Goal: Information Seeking & Learning: Learn about a topic

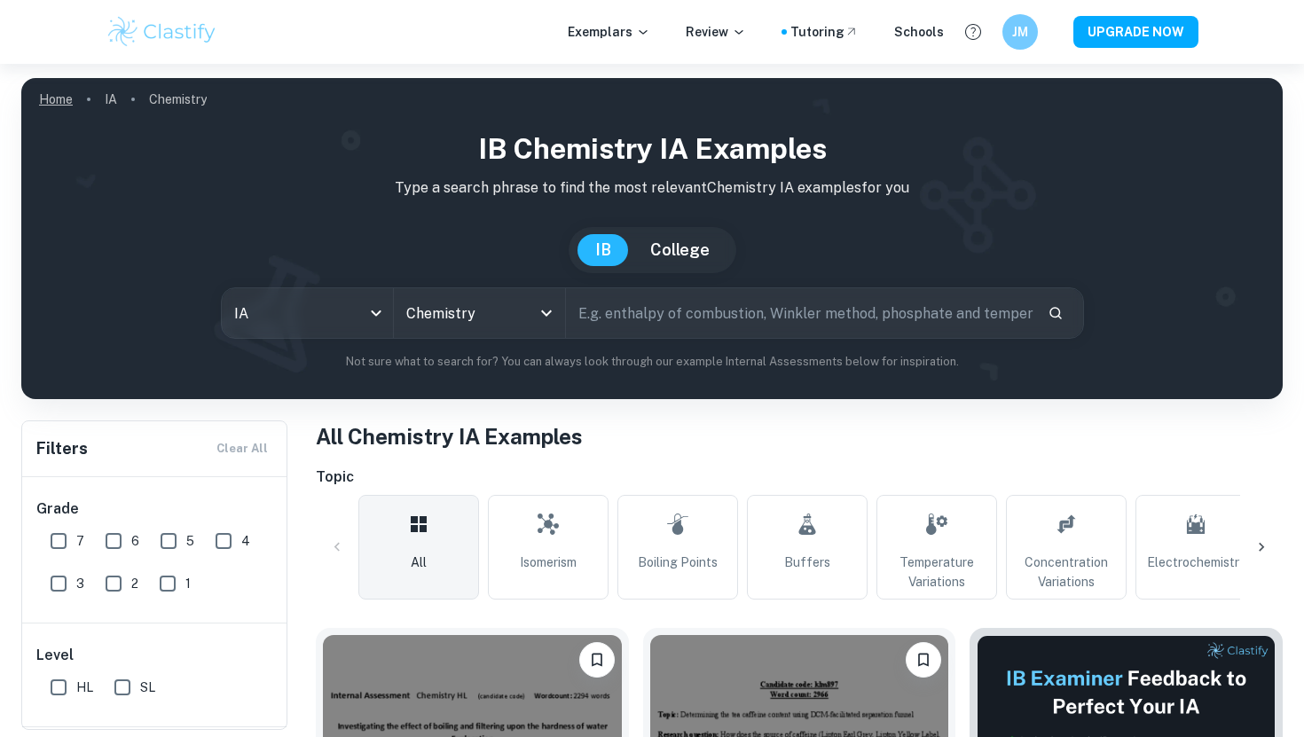
click at [56, 94] on link "Home" at bounding box center [56, 99] width 34 height 25
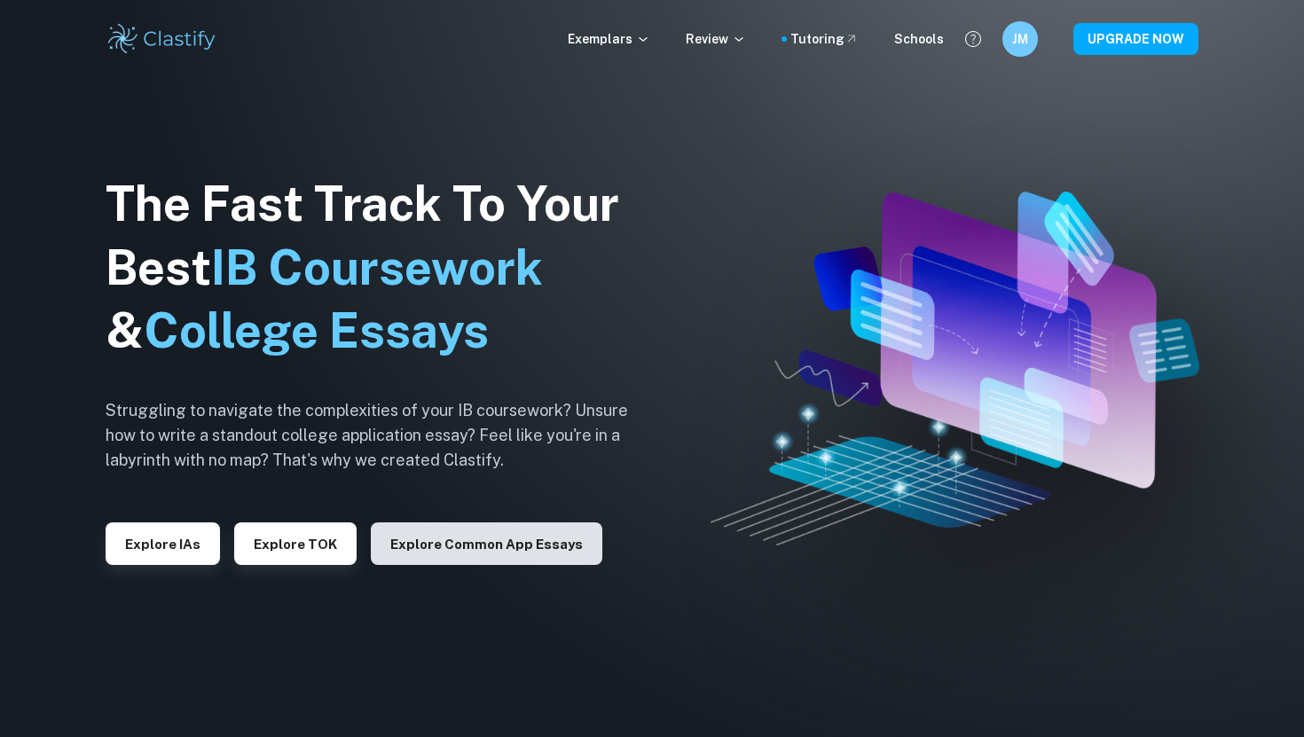
click at [417, 555] on button "Explore Common App essays" at bounding box center [487, 544] width 232 height 43
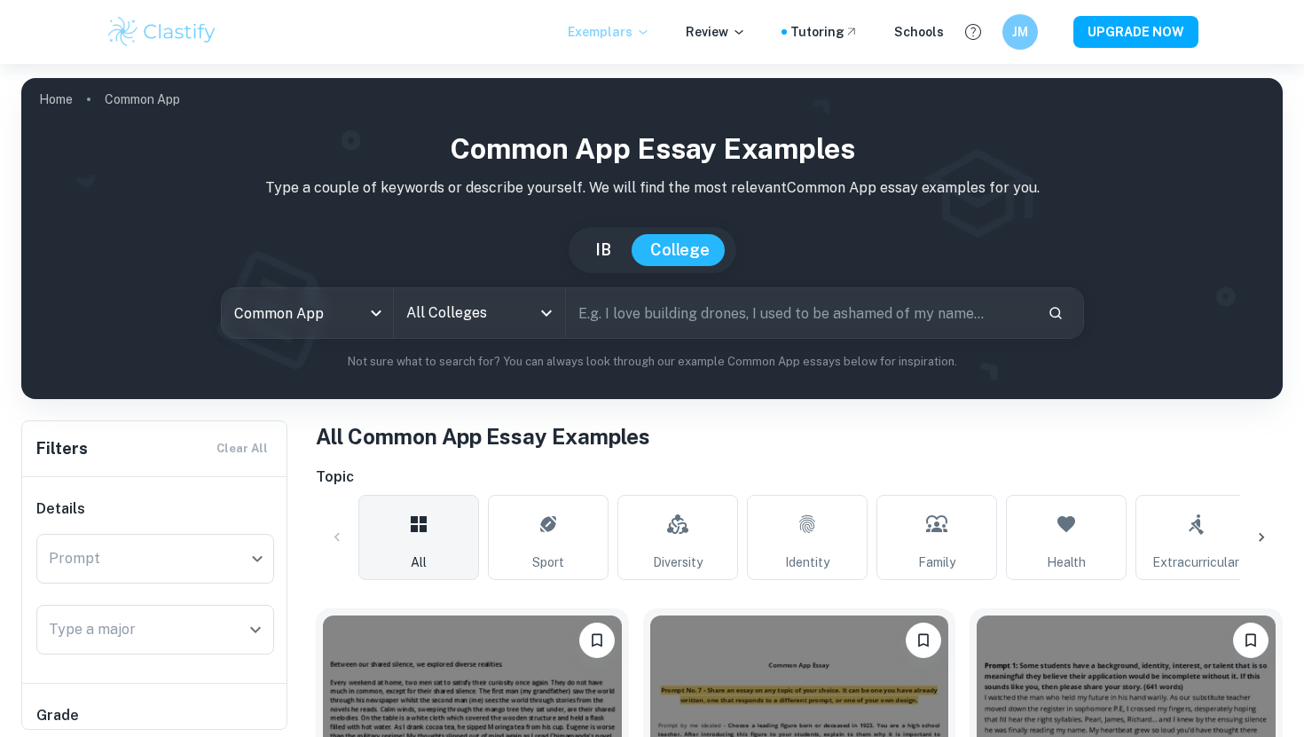
click at [646, 39] on p "Exemplars" at bounding box center [609, 32] width 83 height 20
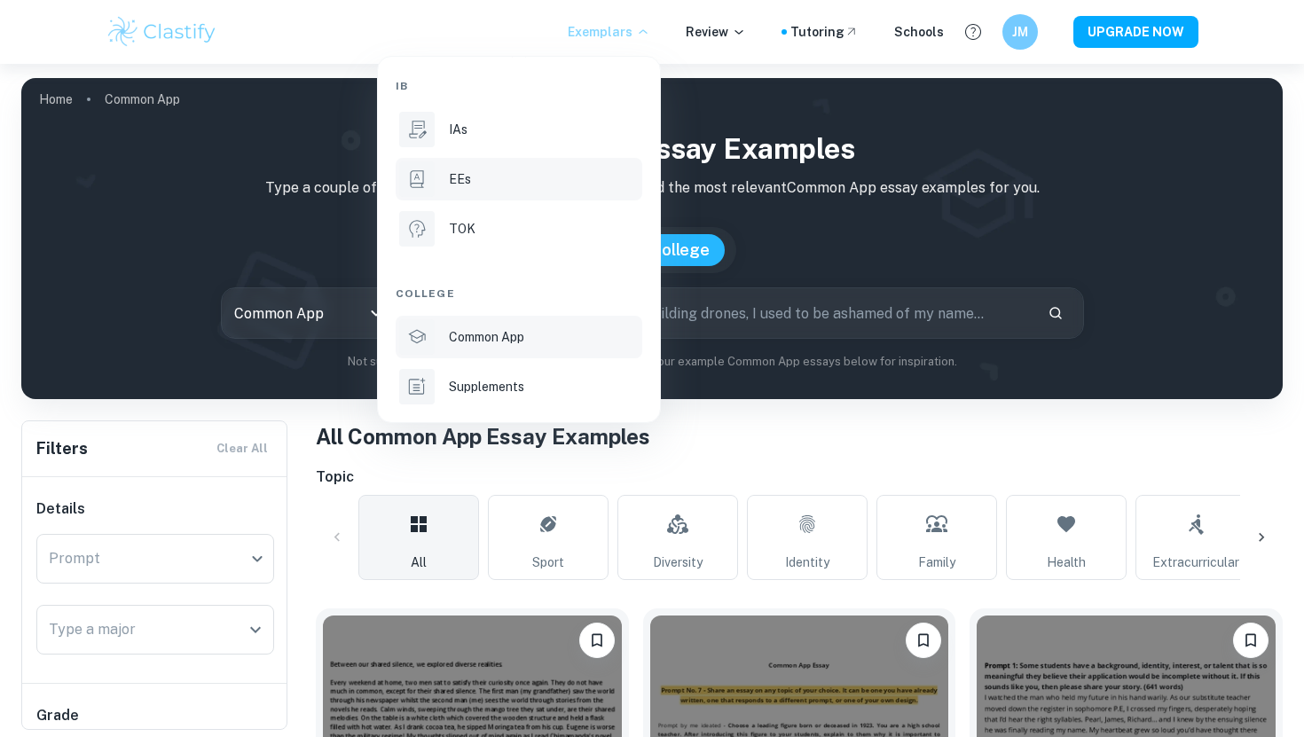
click at [534, 163] on li "EEs" at bounding box center [519, 179] width 247 height 43
type input "ee"
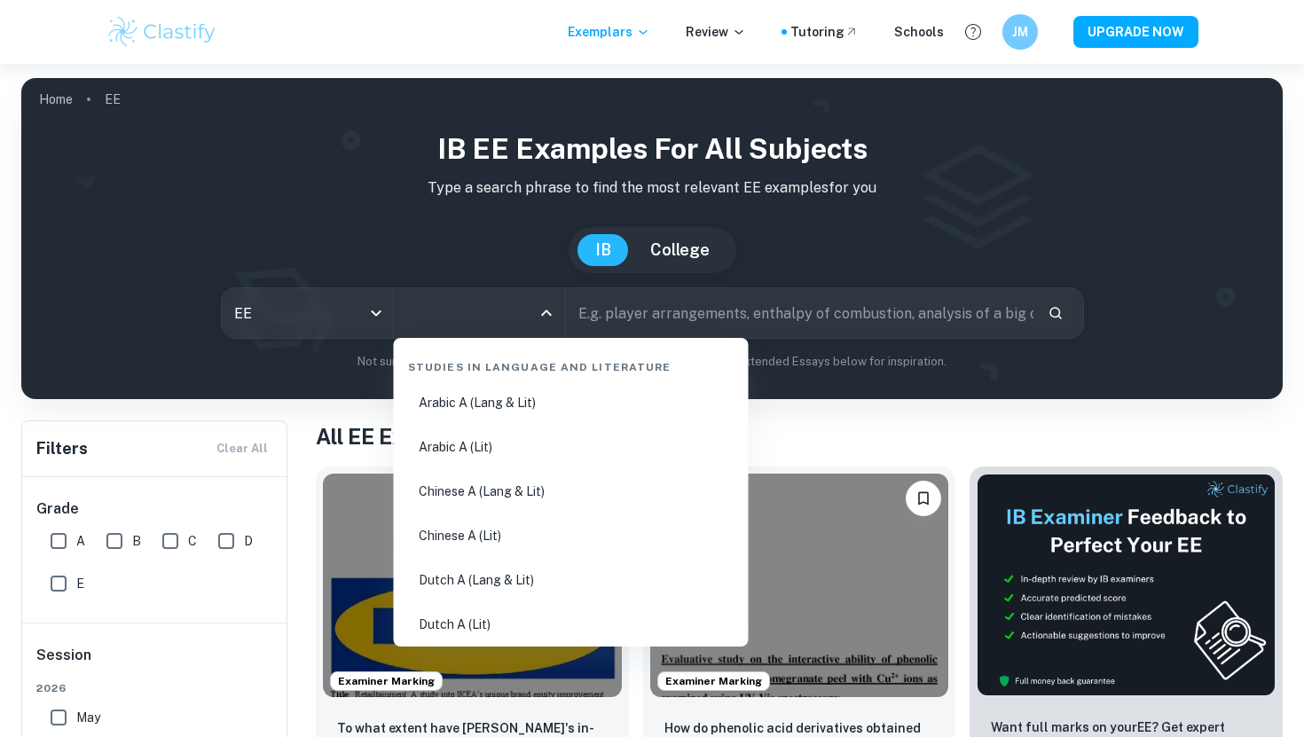
click at [517, 319] on input "All Subjects" at bounding box center [466, 313] width 129 height 34
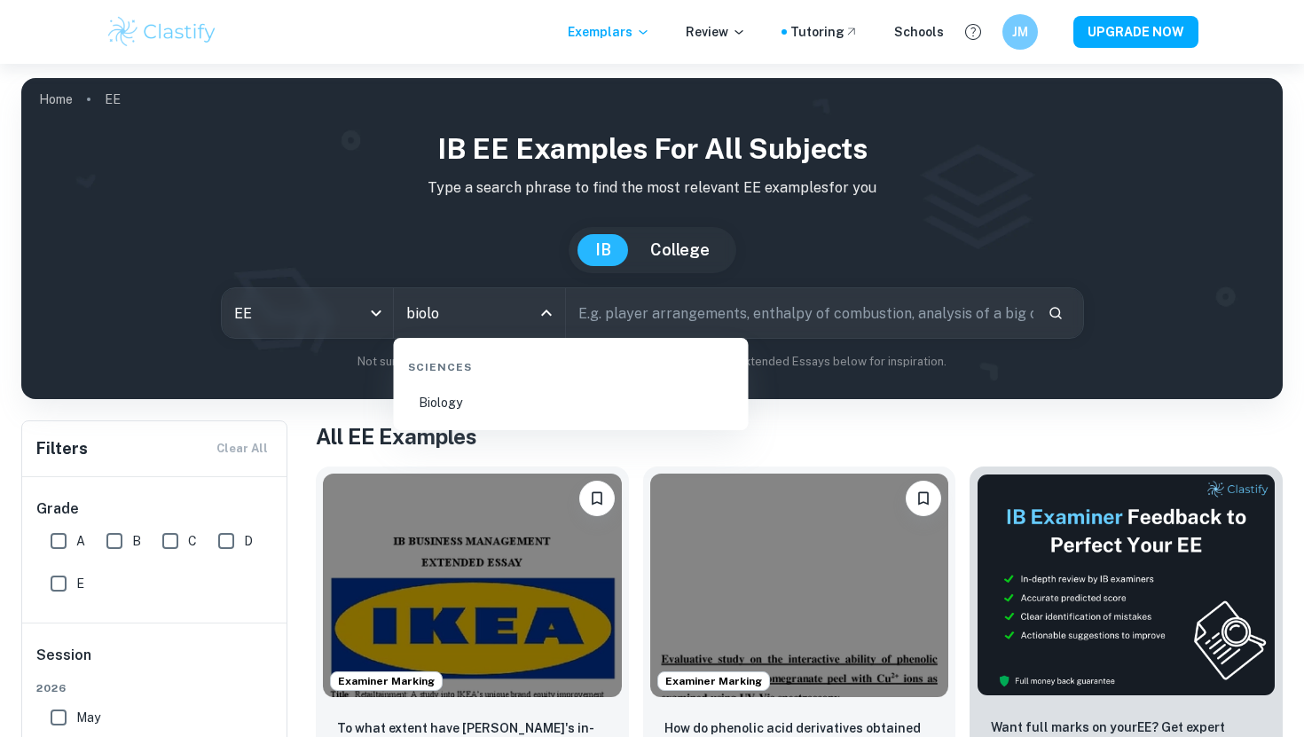
click at [453, 408] on li "Biology" at bounding box center [571, 402] width 341 height 41
type input "Biology"
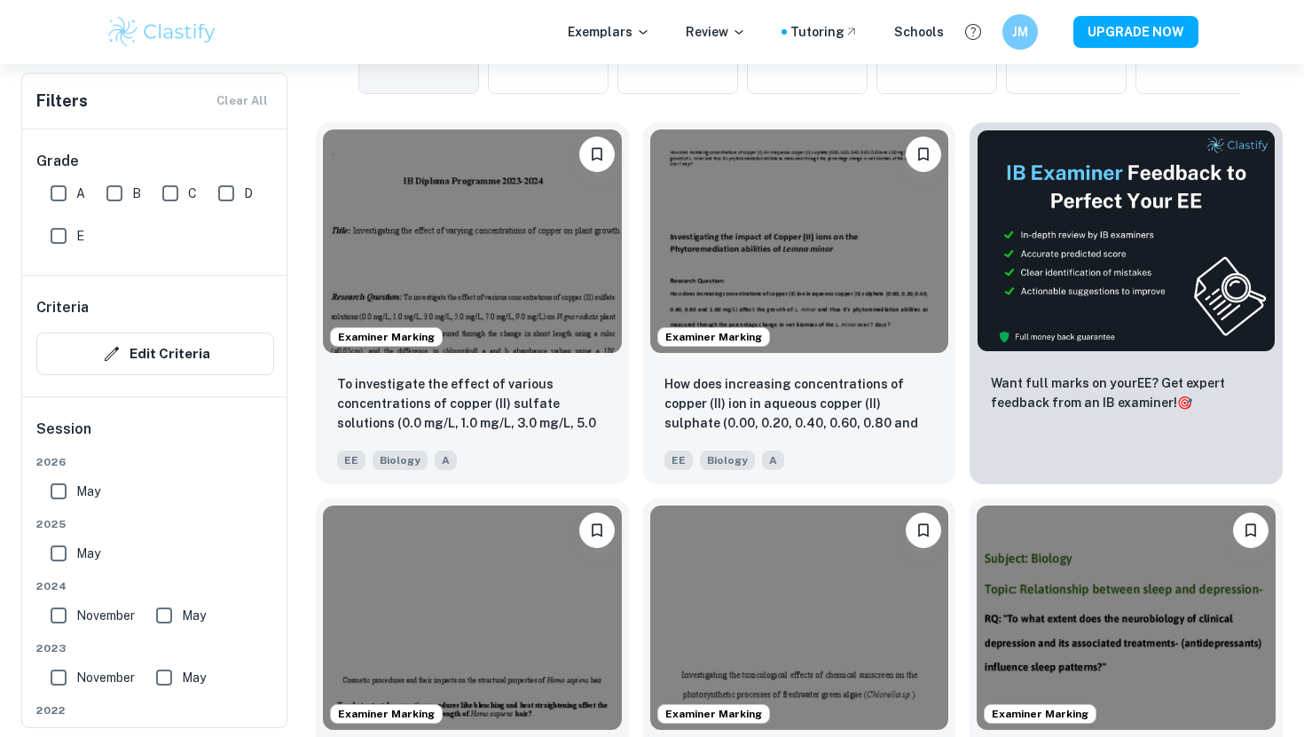
scroll to position [675, 0]
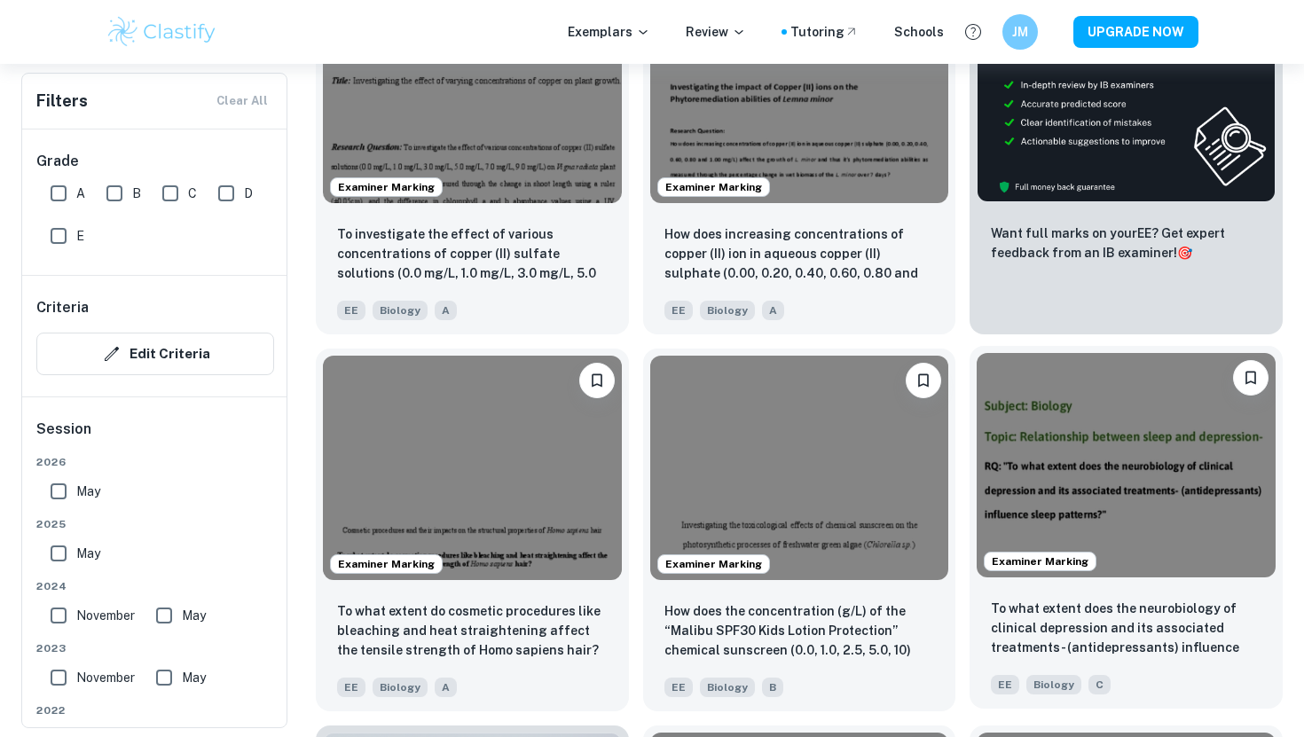
click at [1114, 488] on img at bounding box center [1126, 465] width 299 height 224
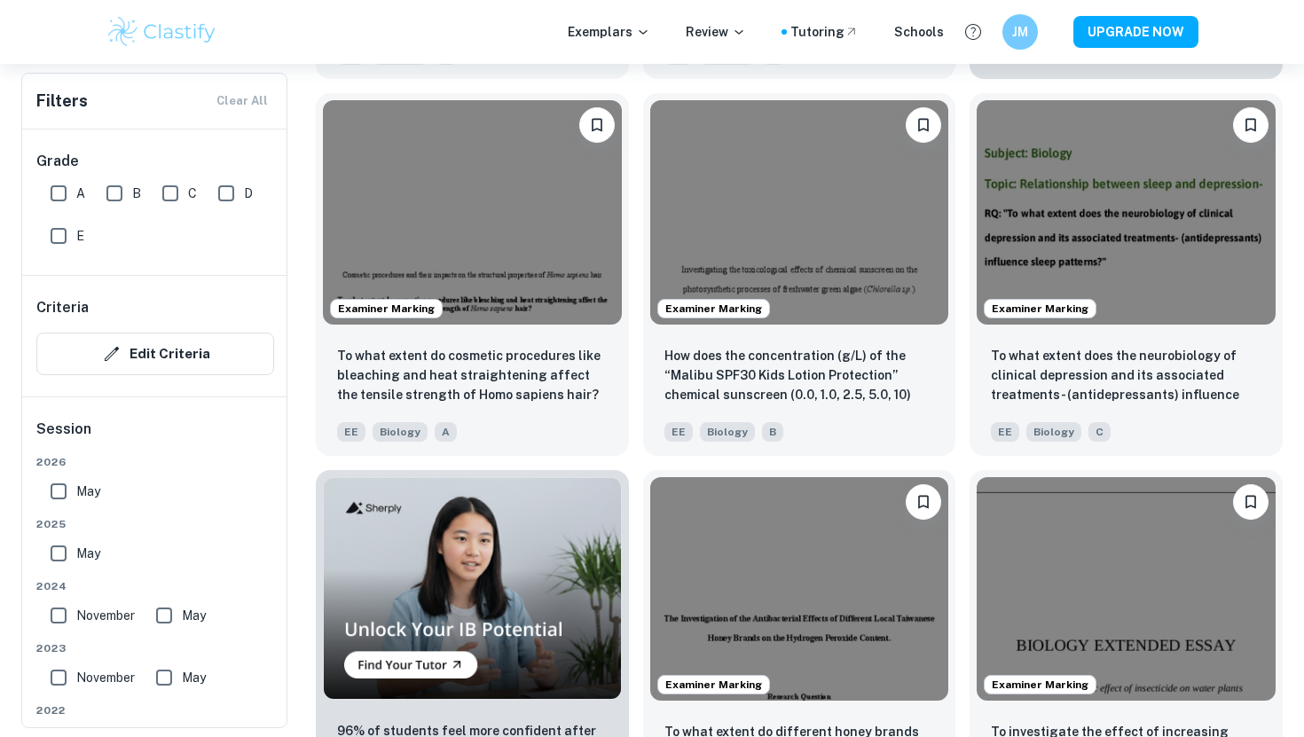
scroll to position [987, 0]
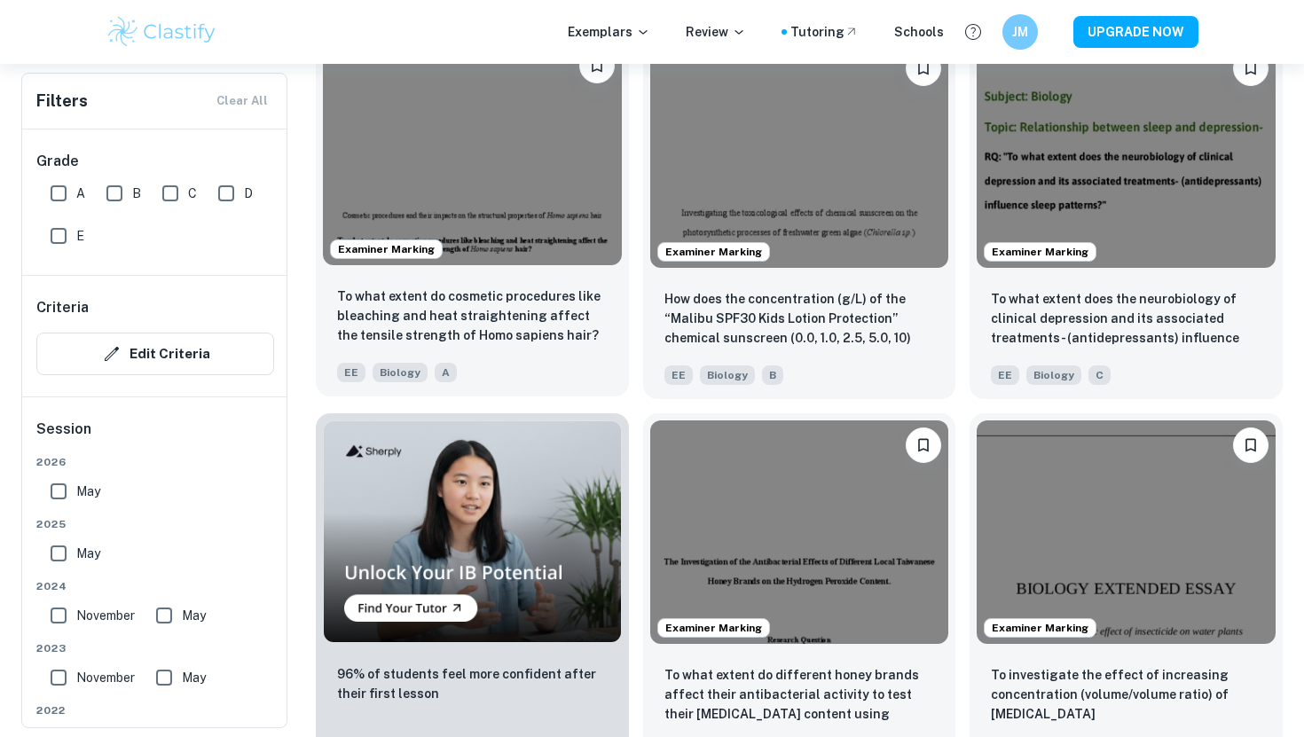
click at [537, 179] on img at bounding box center [472, 153] width 299 height 224
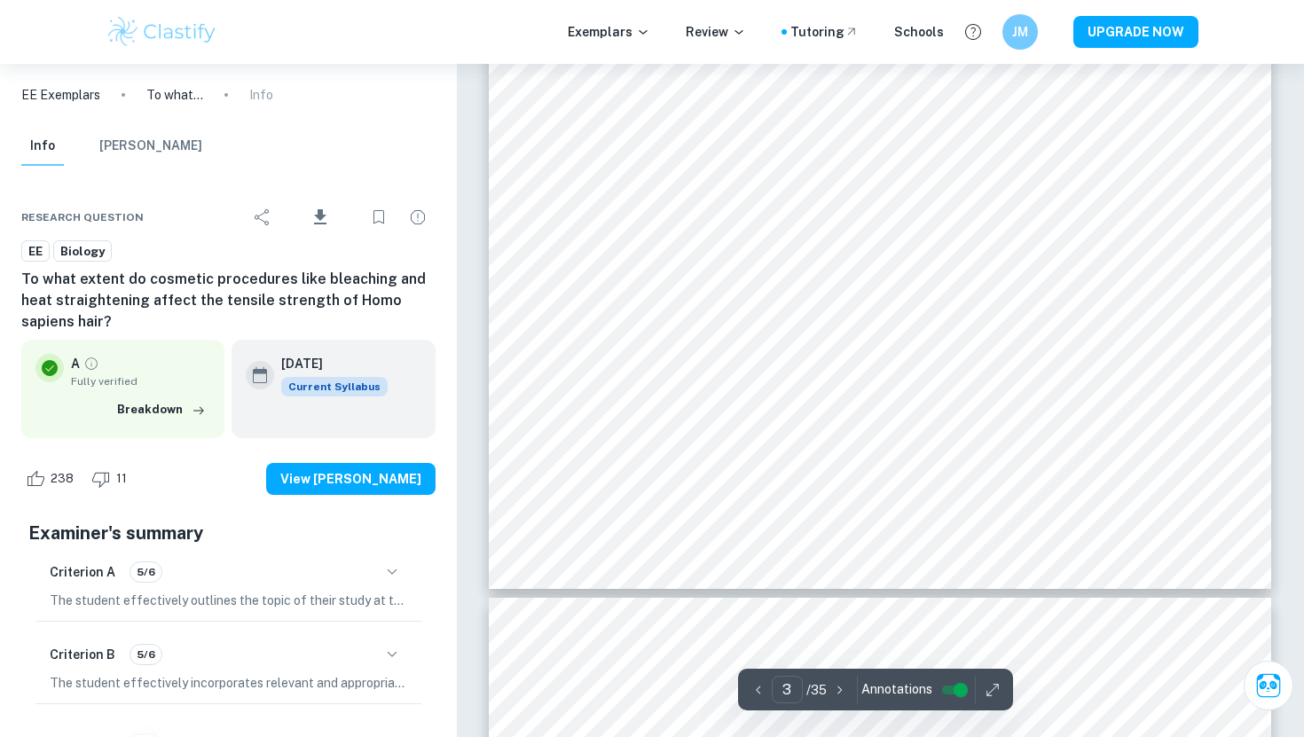
scroll to position [2837, 0]
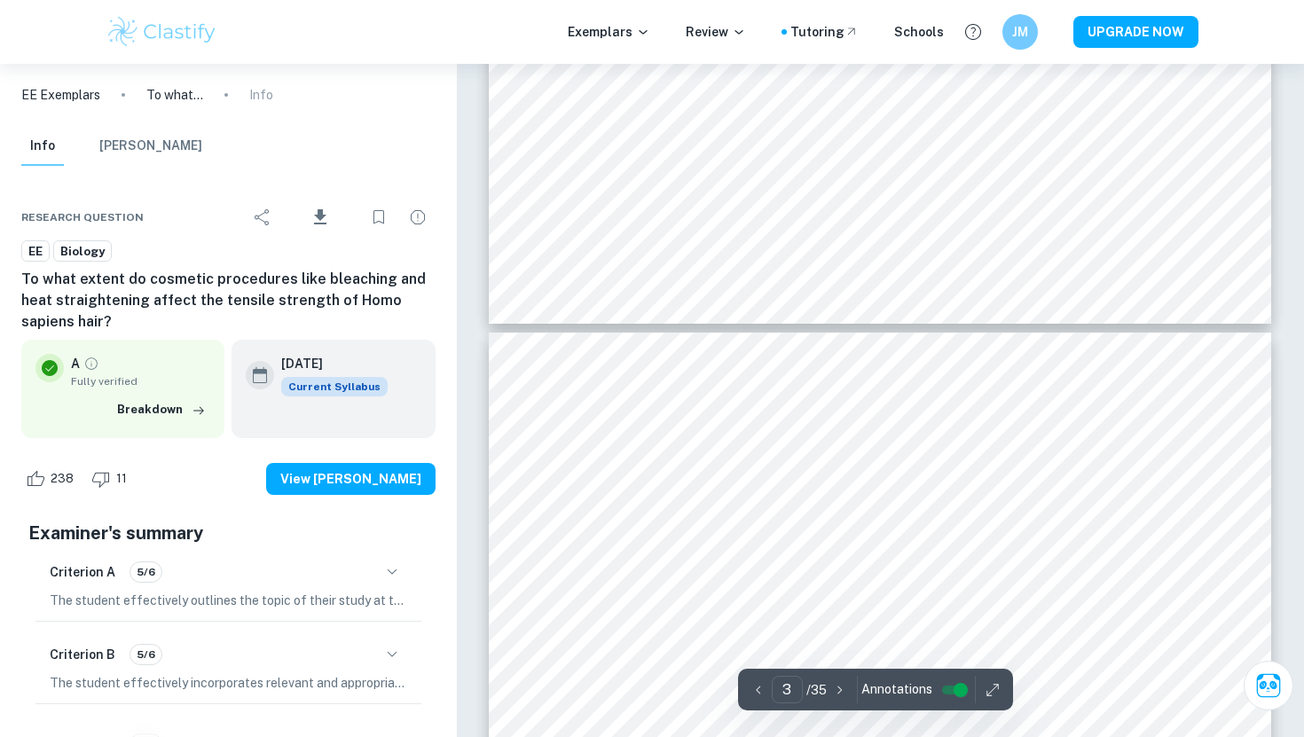
type input "4"
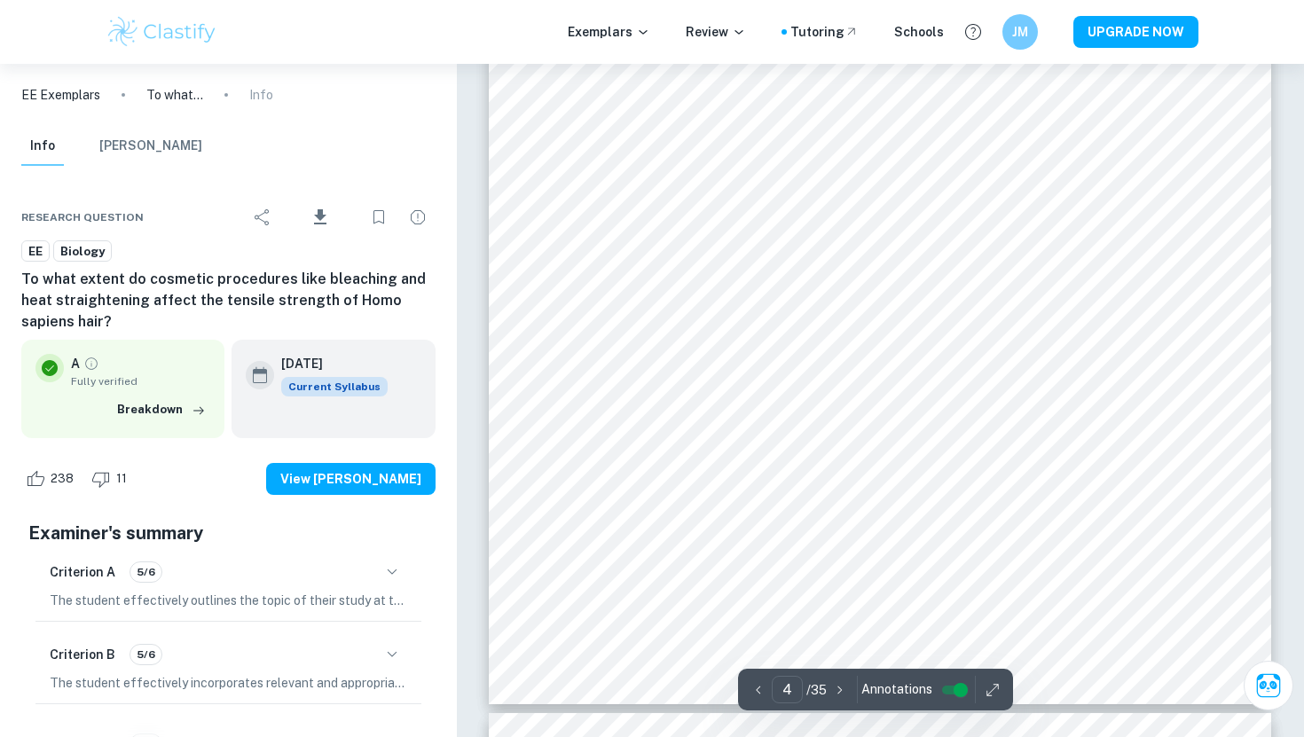
scroll to position [3713, 0]
